Goal: Communication & Community: Answer question/provide support

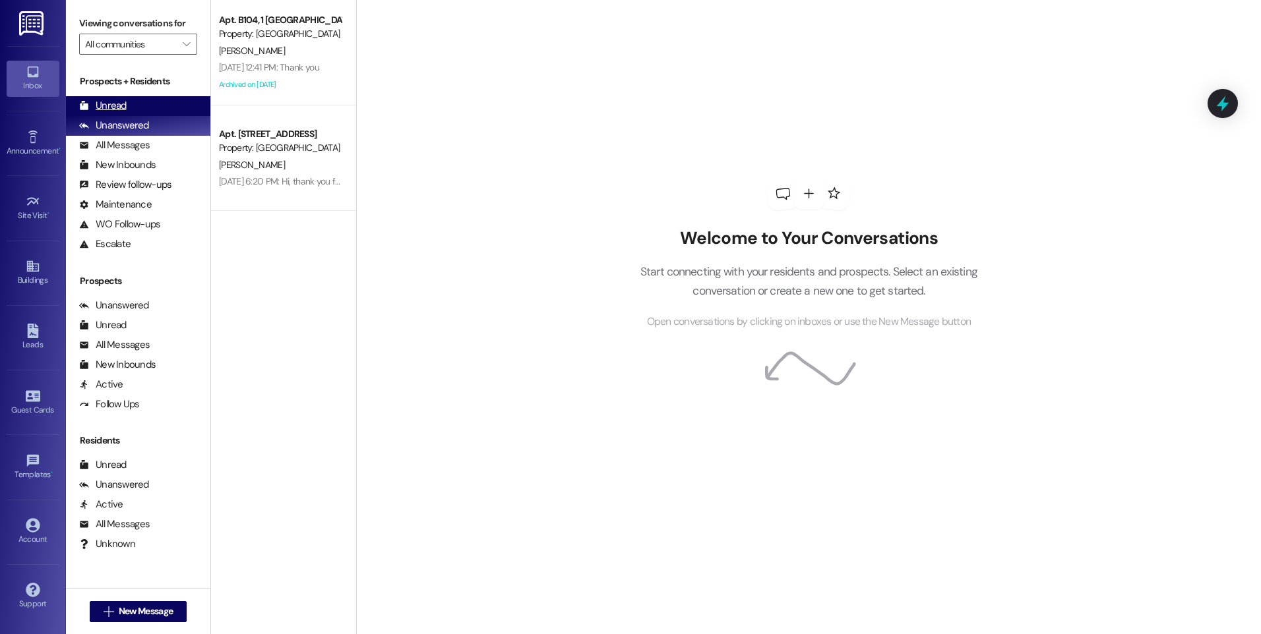
click at [118, 111] on div "Unread" at bounding box center [102, 106] width 47 height 14
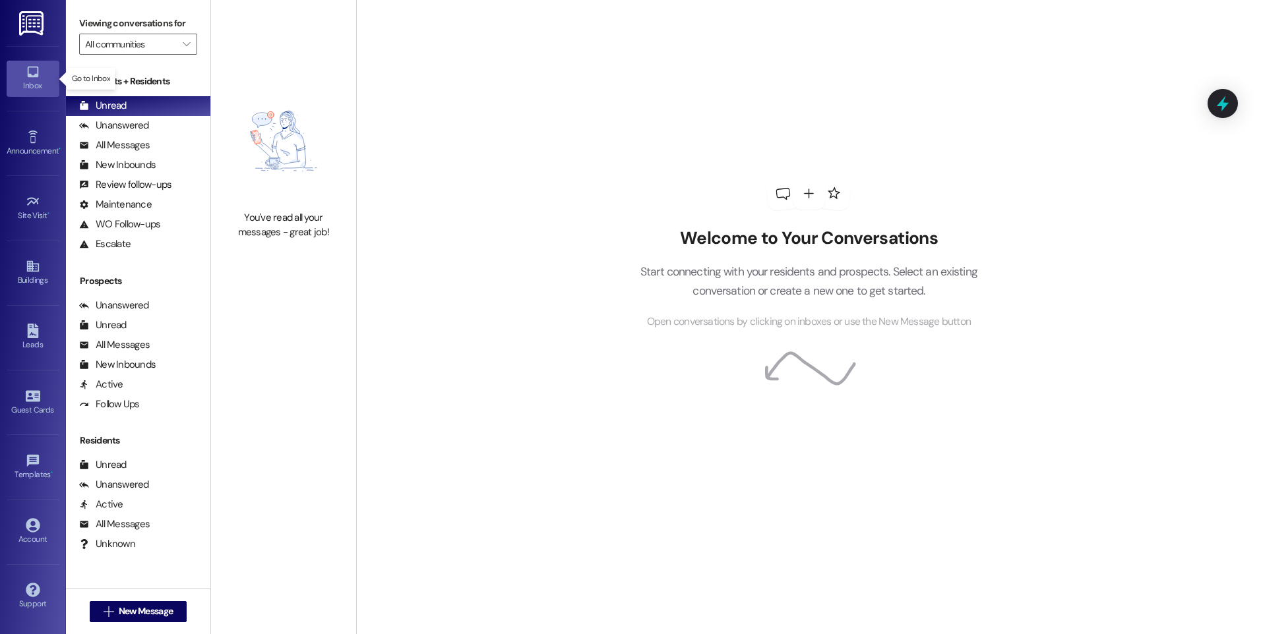
click at [35, 68] on icon at bounding box center [32, 72] width 11 height 11
click at [120, 104] on div "Unread" at bounding box center [102, 106] width 47 height 14
